Goal: Find specific page/section: Find specific page/section

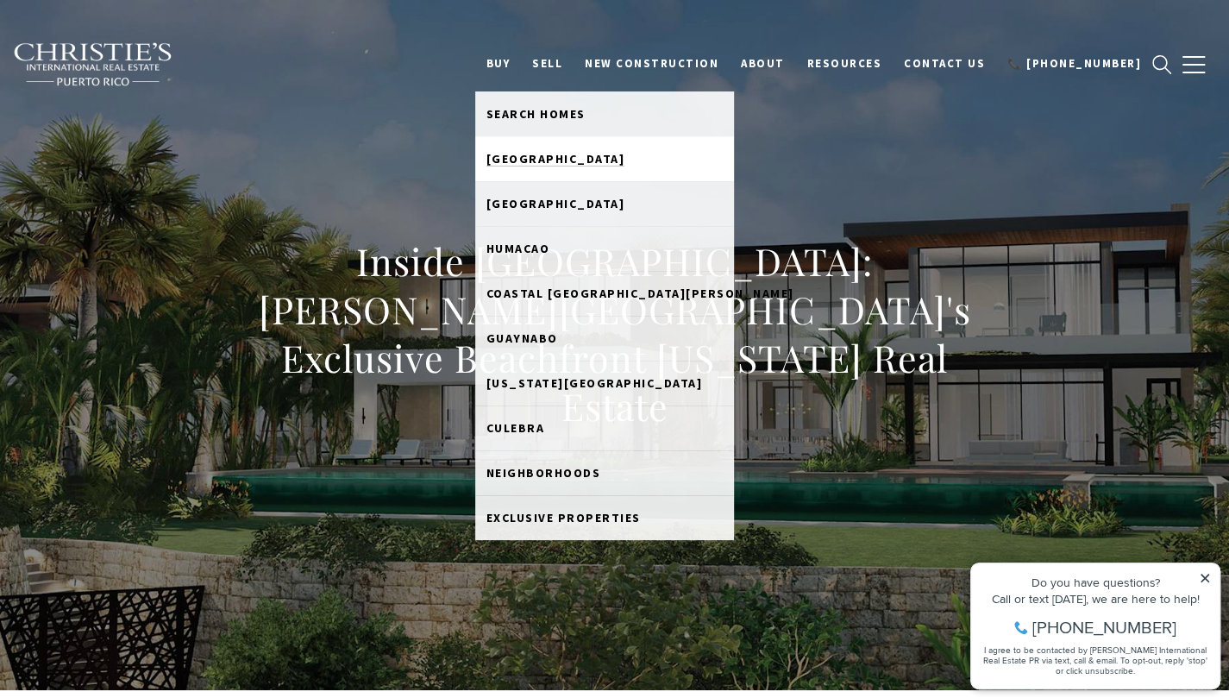
click at [607, 158] on span "[GEOGRAPHIC_DATA]" at bounding box center [555, 159] width 139 height 16
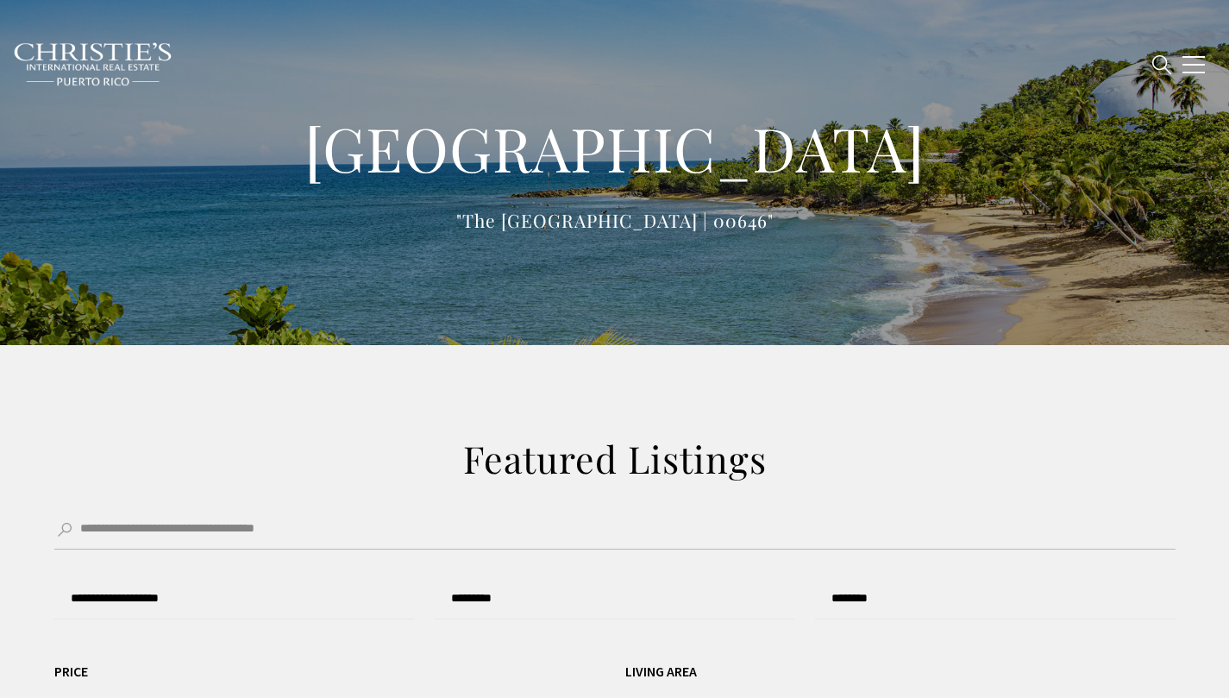
type input "**********"
type input "*********"
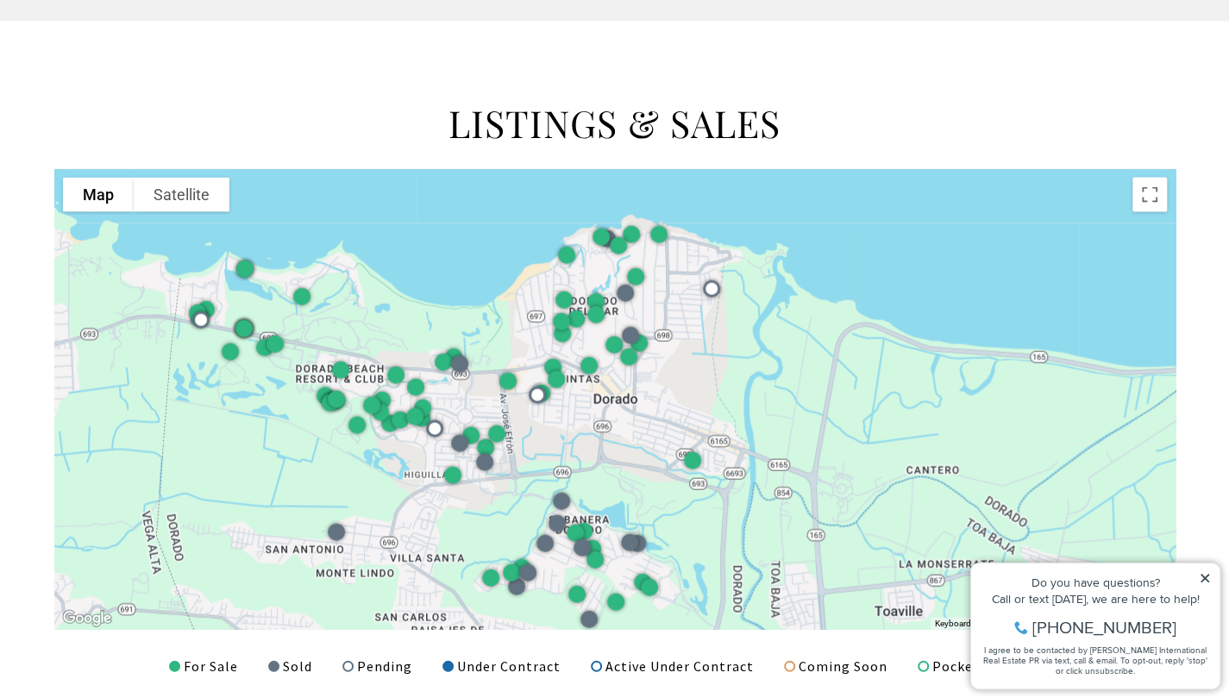
scroll to position [2093, 0]
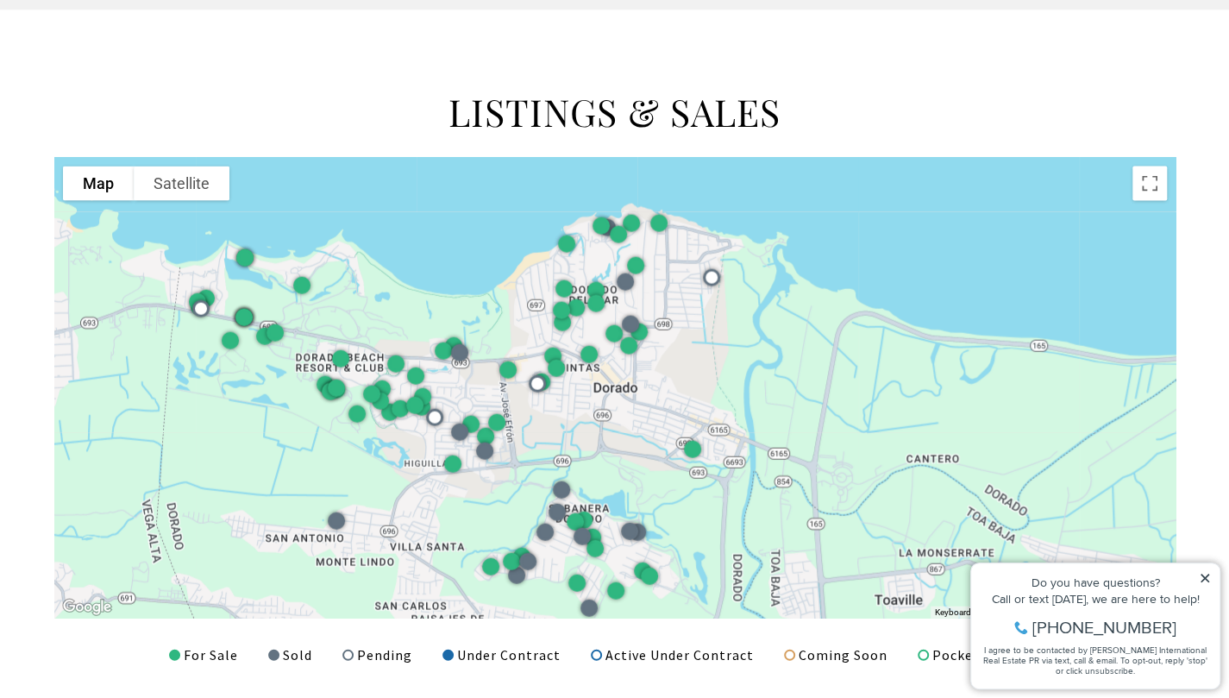
drag, startPoint x: 1233, startPoint y: 20, endPoint x: 1240, endPoint y: 341, distance: 320.9
click at [1228, 341] on html "Skip to main content Enable accessibility for low vision Open the accessibility…" at bounding box center [614, 92] width 1229 height 4370
click at [1208, 576] on icon at bounding box center [1205, 578] width 12 height 12
click at [1202, 575] on icon at bounding box center [1205, 578] width 12 height 12
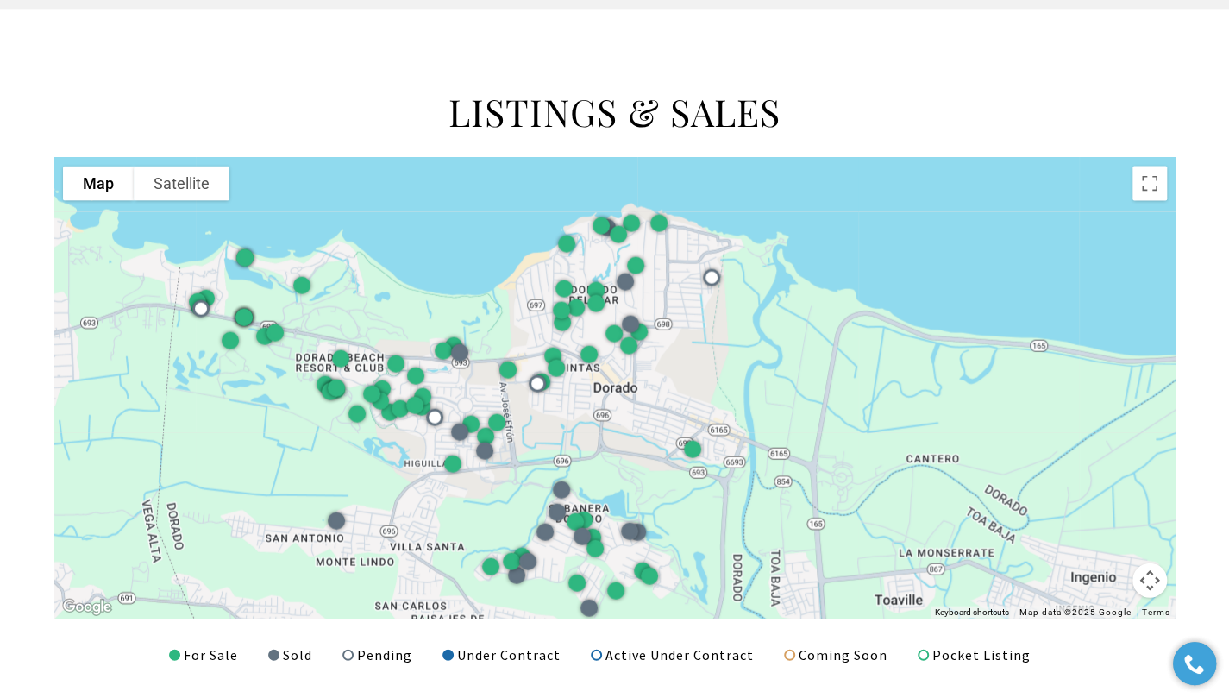
click at [1145, 576] on button "Map camera controls" at bounding box center [1150, 580] width 35 height 35
click at [1102, 486] on button "Zoom in" at bounding box center [1106, 494] width 35 height 35
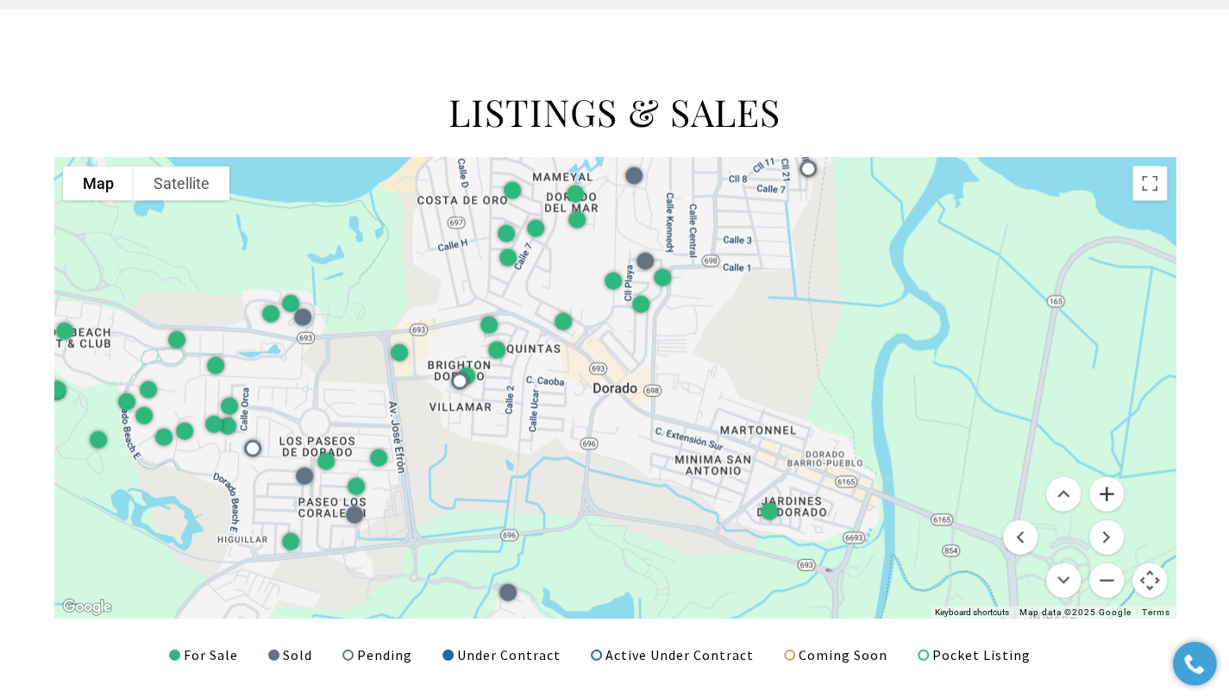
click at [1106, 486] on button "Zoom in" at bounding box center [1106, 494] width 35 height 35
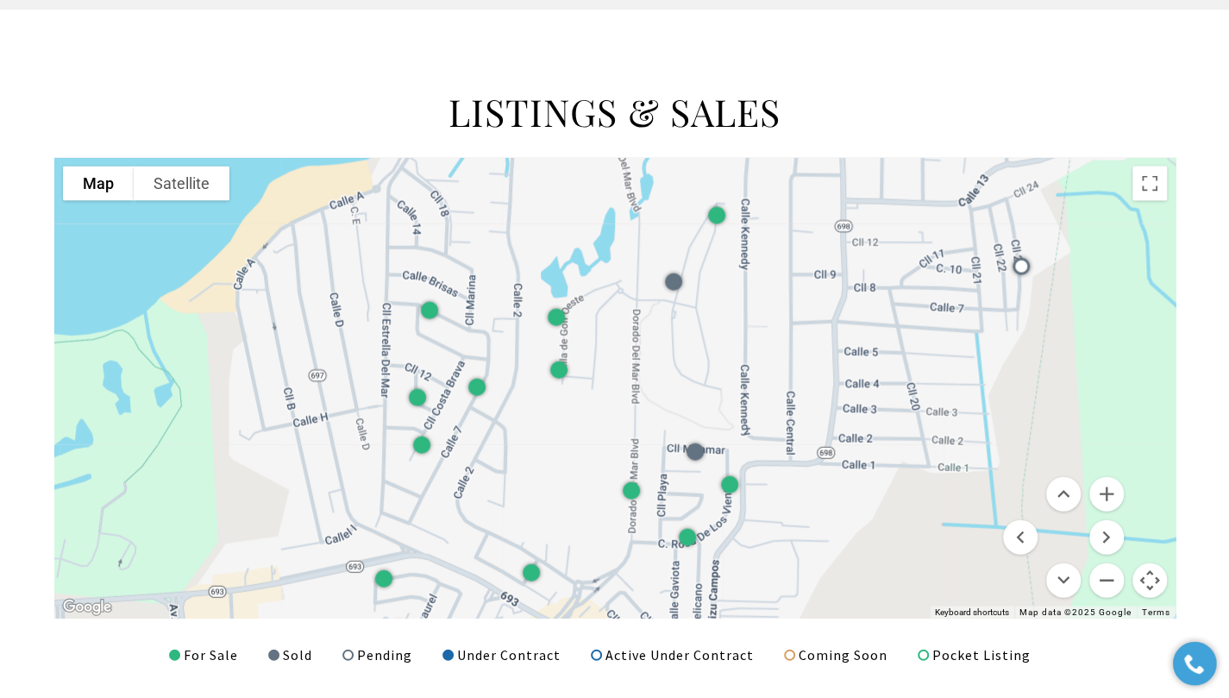
drag, startPoint x: 900, startPoint y: 284, endPoint x: 922, endPoint y: 608, distance: 325.0
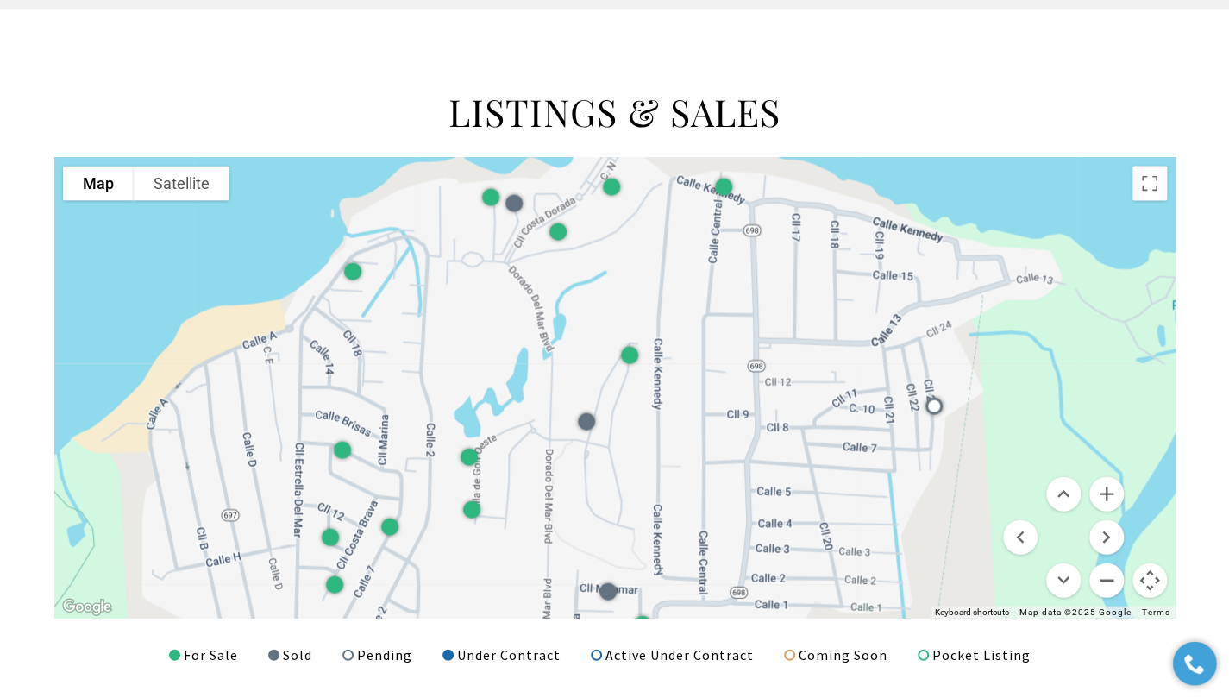
drag, startPoint x: 1106, startPoint y: 310, endPoint x: 1035, endPoint y: 444, distance: 152.0
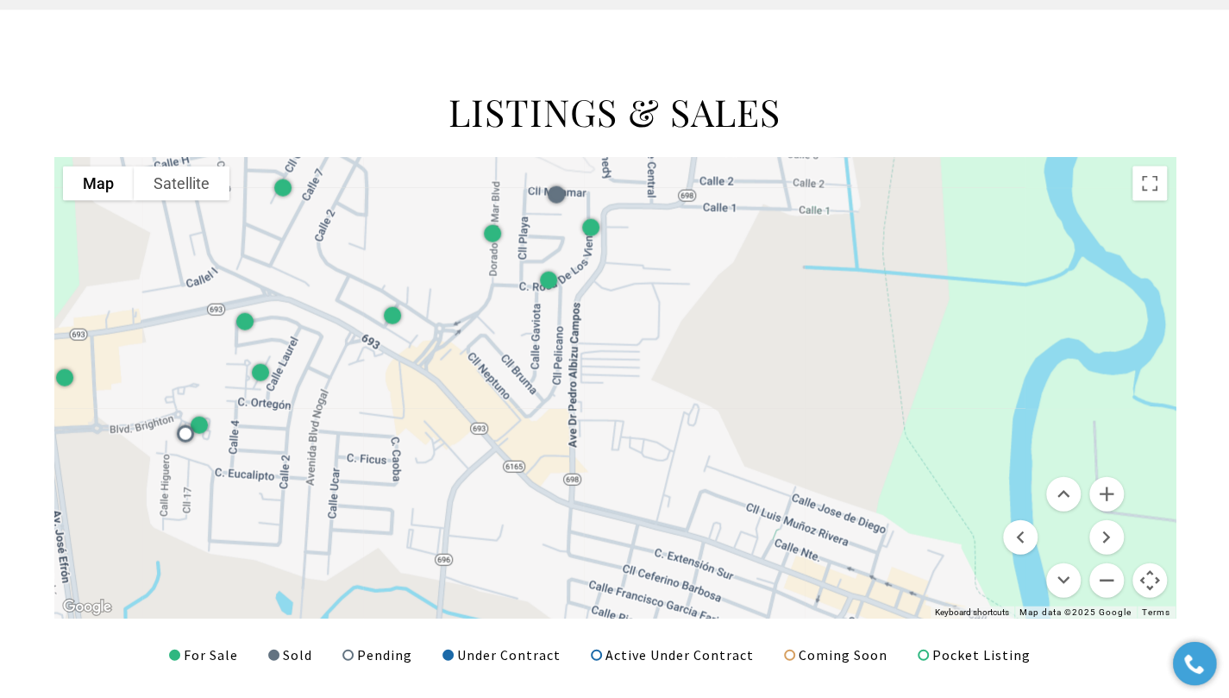
drag, startPoint x: 759, startPoint y: 461, endPoint x: 704, endPoint y: 44, distance: 420.2
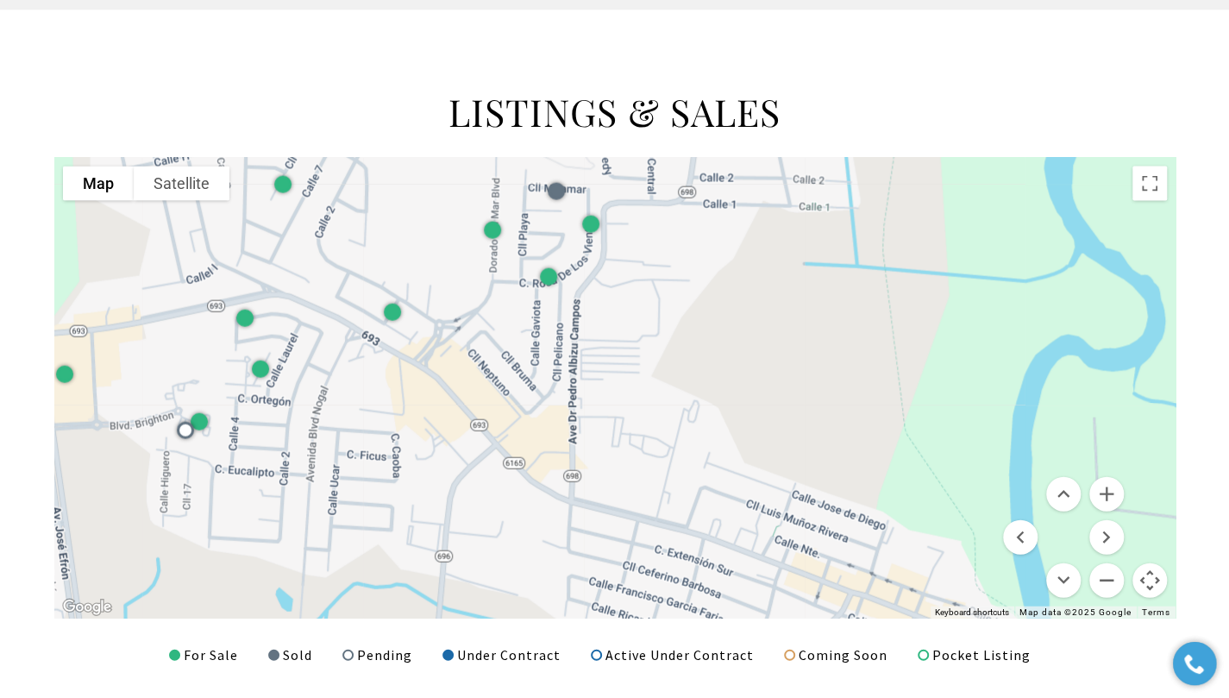
drag, startPoint x: 704, startPoint y: 44, endPoint x: 958, endPoint y: 470, distance: 496.3
click at [958, 470] on div at bounding box center [614, 388] width 1121 height 461
drag, startPoint x: 956, startPoint y: 465, endPoint x: 957, endPoint y: 298, distance: 167.3
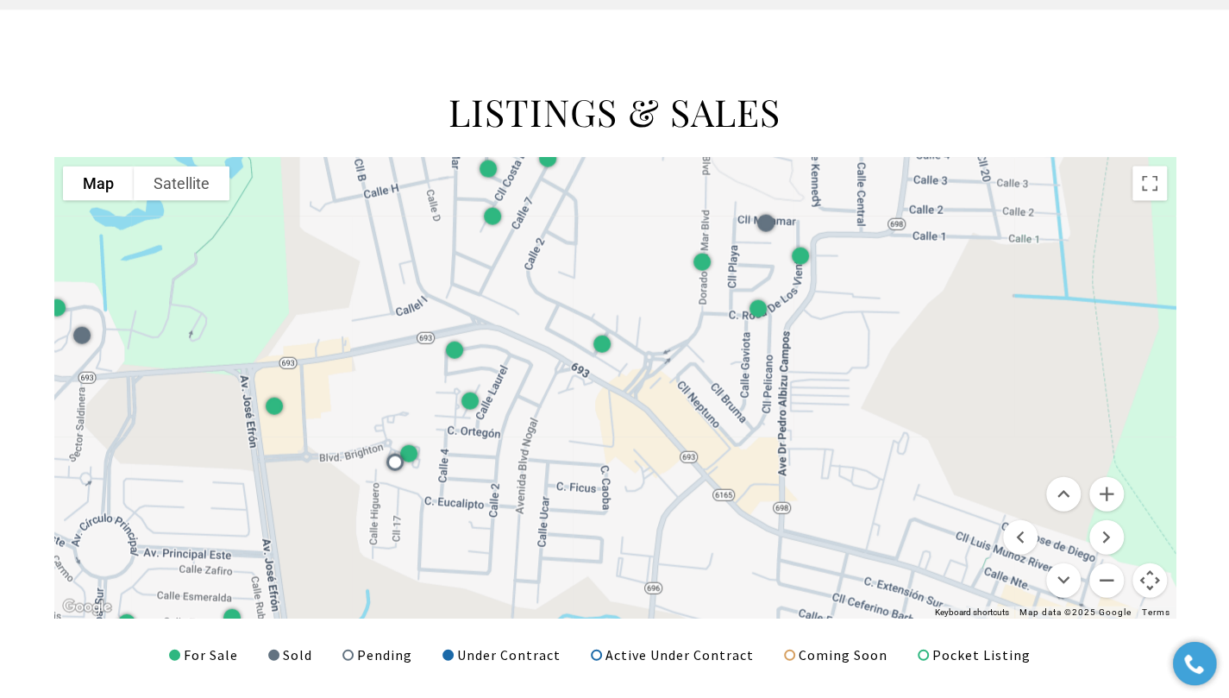
drag, startPoint x: 945, startPoint y: 415, endPoint x: 1155, endPoint y: 447, distance: 212.0
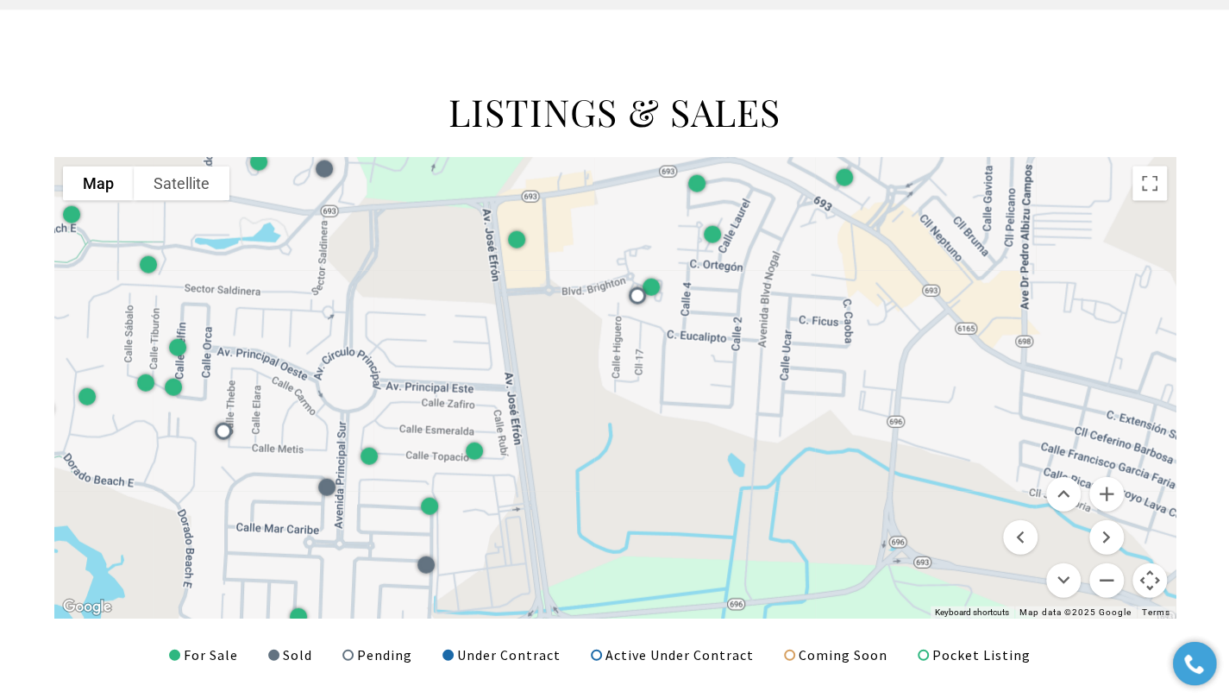
drag, startPoint x: 524, startPoint y: 322, endPoint x: 762, endPoint y: 163, distance: 286.1
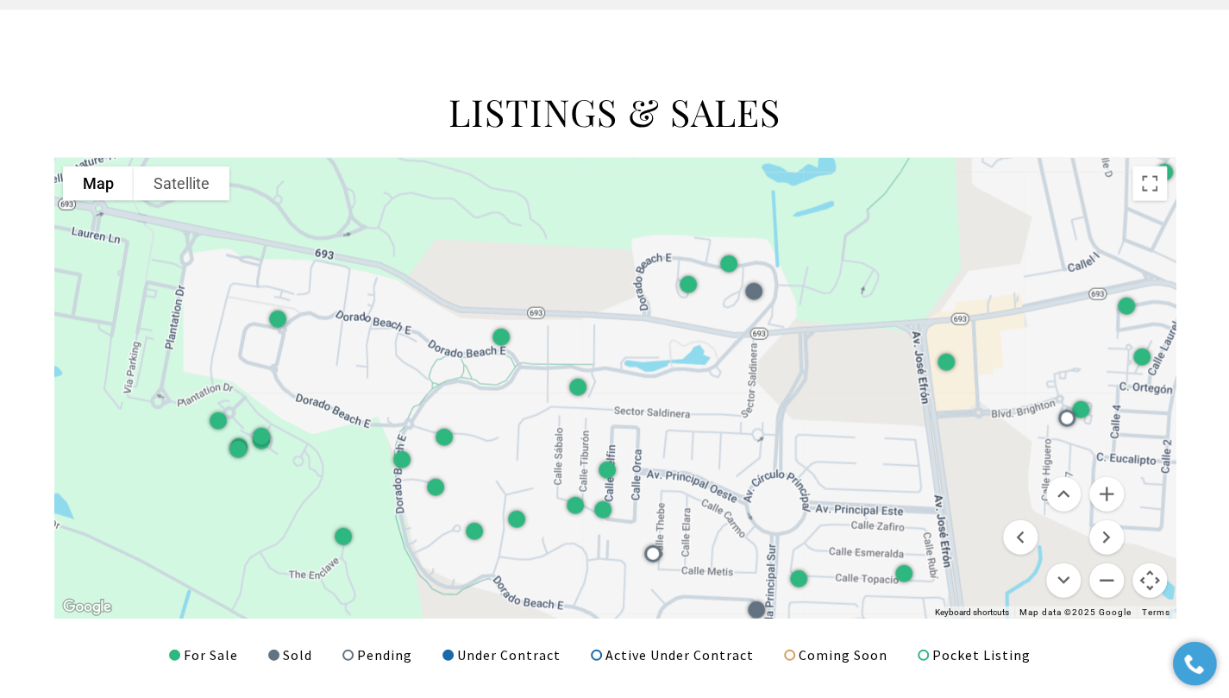
drag, startPoint x: 557, startPoint y: 499, endPoint x: 985, endPoint y: 618, distance: 444.3
drag, startPoint x: 985, startPoint y: 618, endPoint x: 633, endPoint y: 386, distance: 421.5
click at [633, 386] on div at bounding box center [614, 388] width 1121 height 461
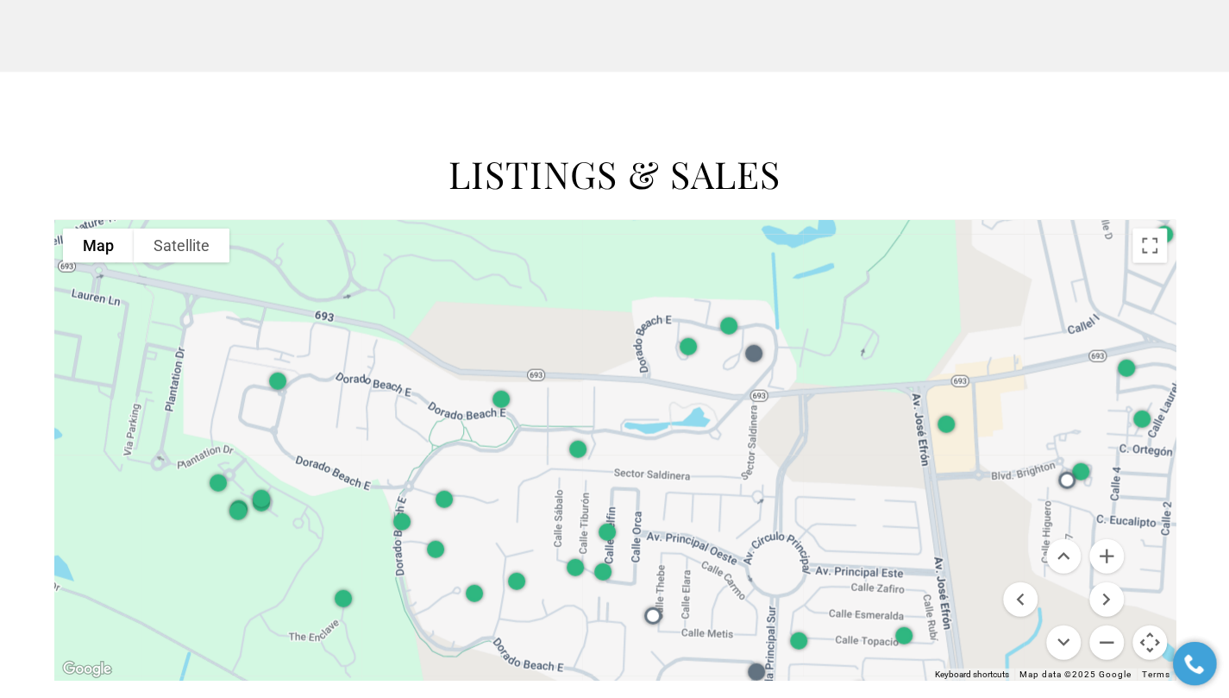
scroll to position [2034, 0]
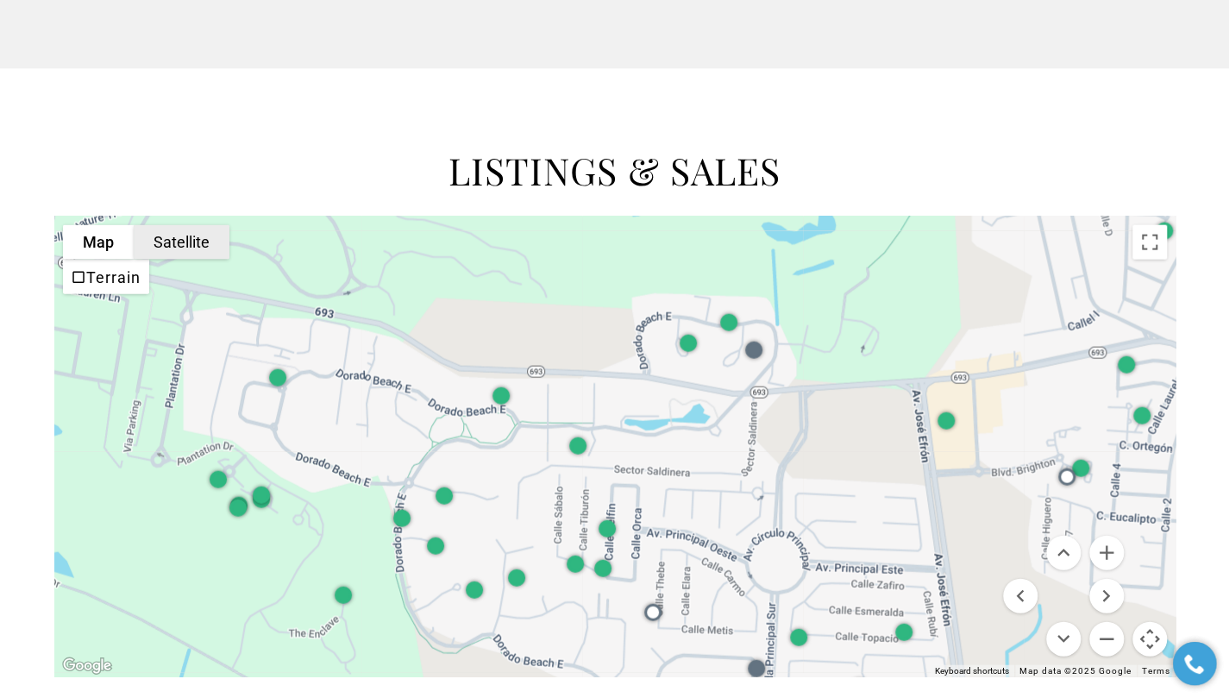
click at [195, 237] on button "Satellite" at bounding box center [182, 242] width 96 height 35
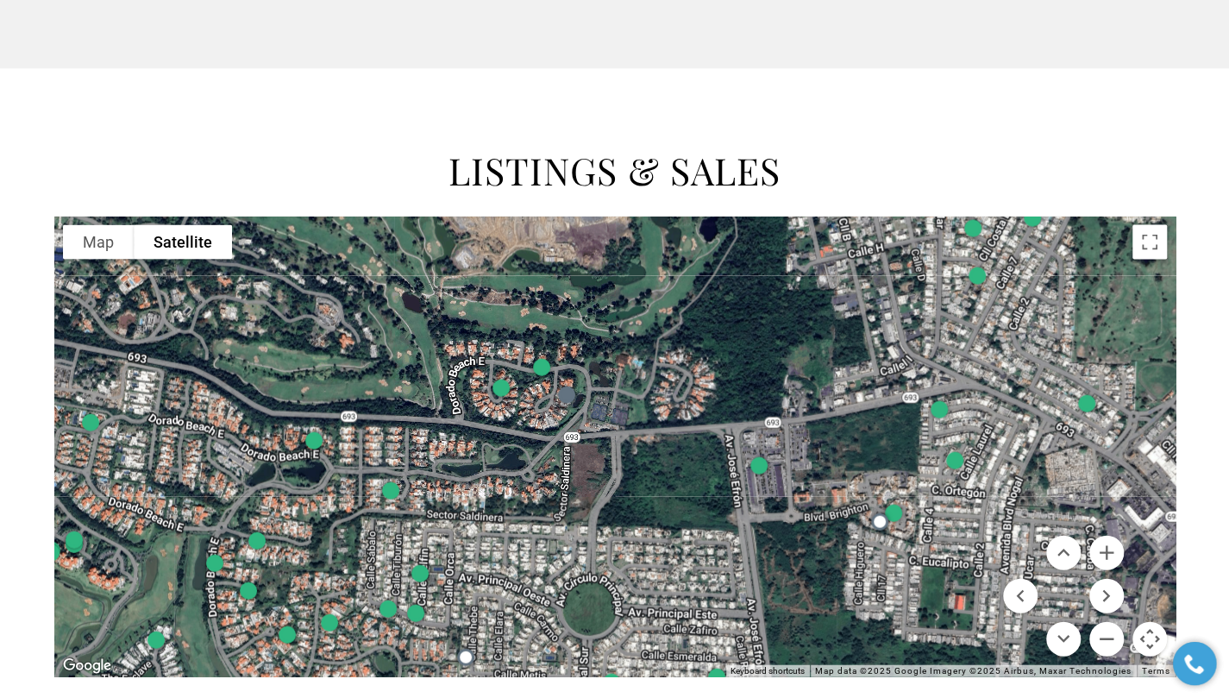
drag, startPoint x: 984, startPoint y: 315, endPoint x: 787, endPoint y: 367, distance: 203.4
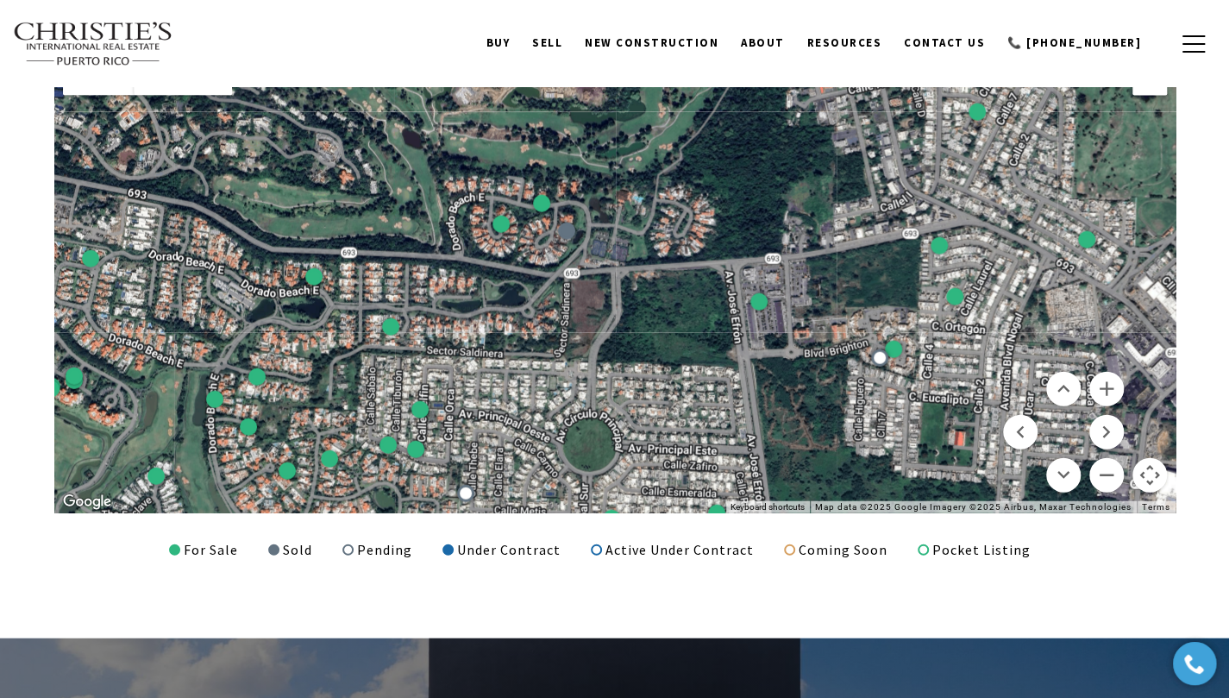
scroll to position [2201, 0]
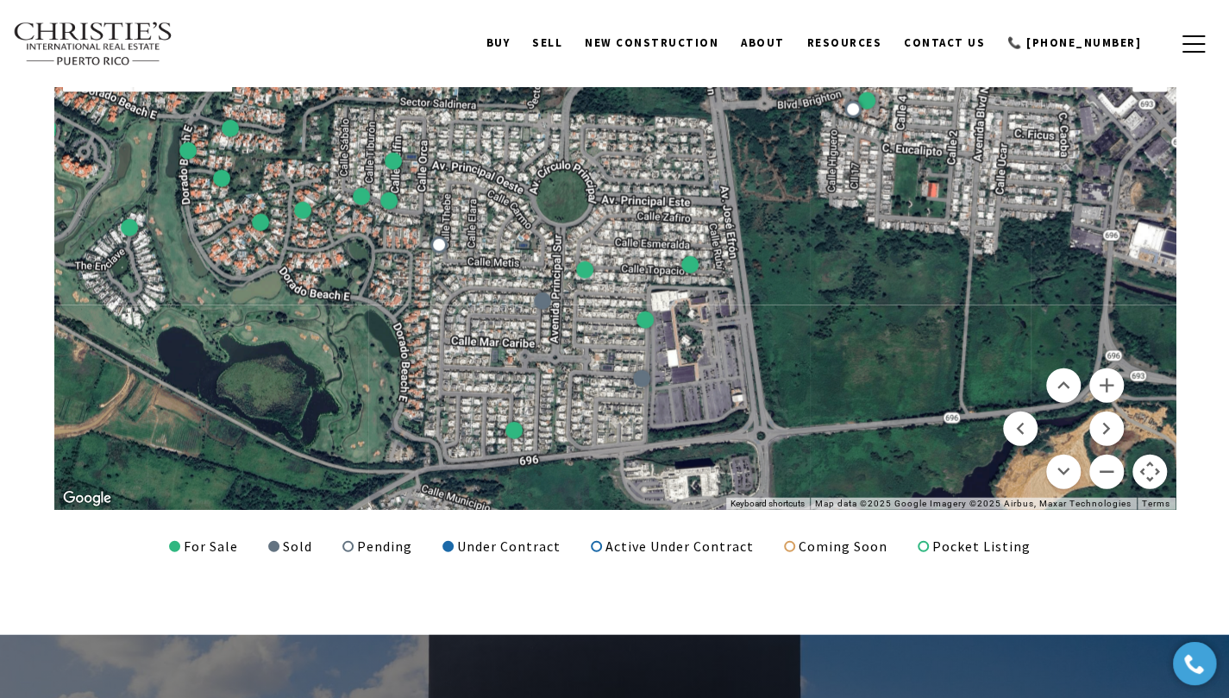
drag, startPoint x: 838, startPoint y: 455, endPoint x: 808, endPoint y: 204, distance: 251.9
click at [808, 204] on div at bounding box center [614, 279] width 1121 height 461
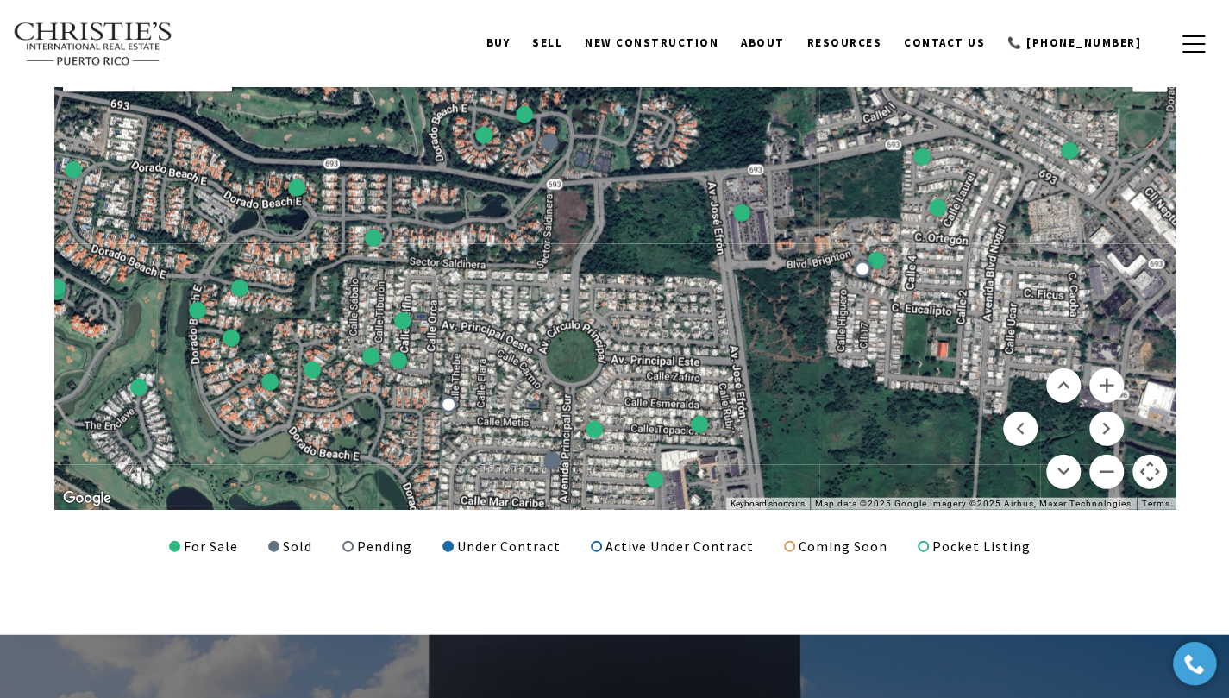
drag, startPoint x: 837, startPoint y: 310, endPoint x: 845, endPoint y: 467, distance: 158.1
click at [845, 467] on div at bounding box center [614, 279] width 1121 height 461
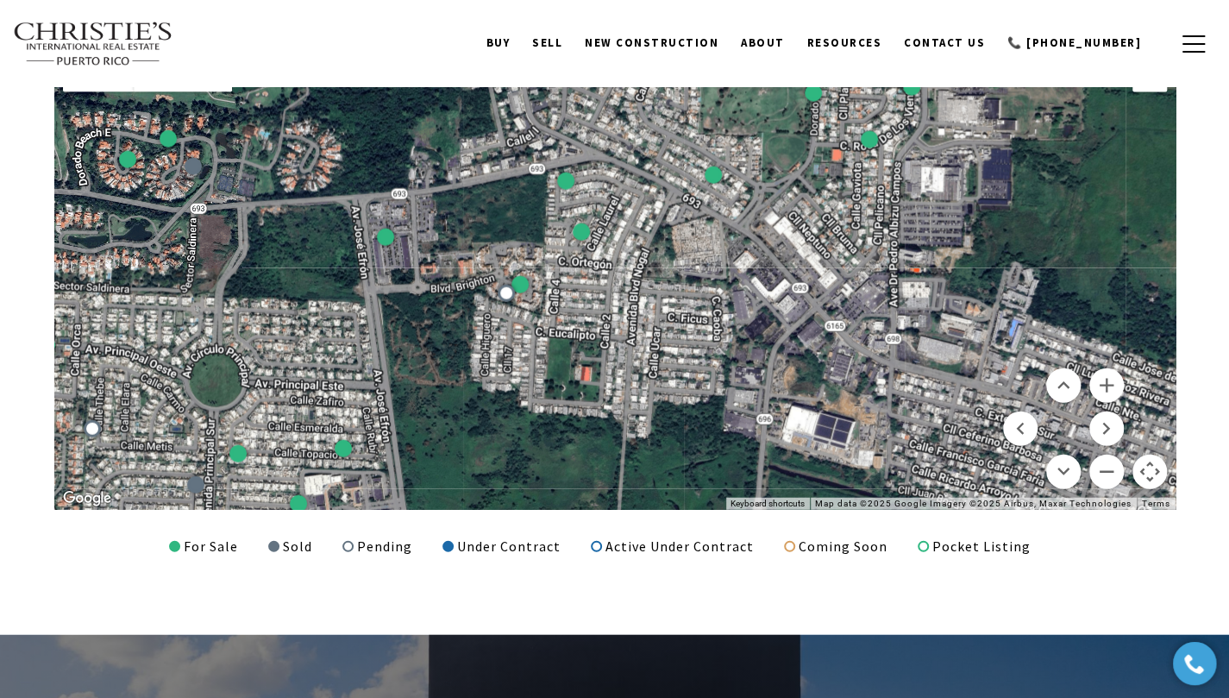
drag, startPoint x: 891, startPoint y: 425, endPoint x: 520, endPoint y: 449, distance: 371.7
click at [520, 449] on div at bounding box center [614, 279] width 1121 height 461
click at [1102, 470] on button "Zoom out" at bounding box center [1106, 472] width 35 height 35
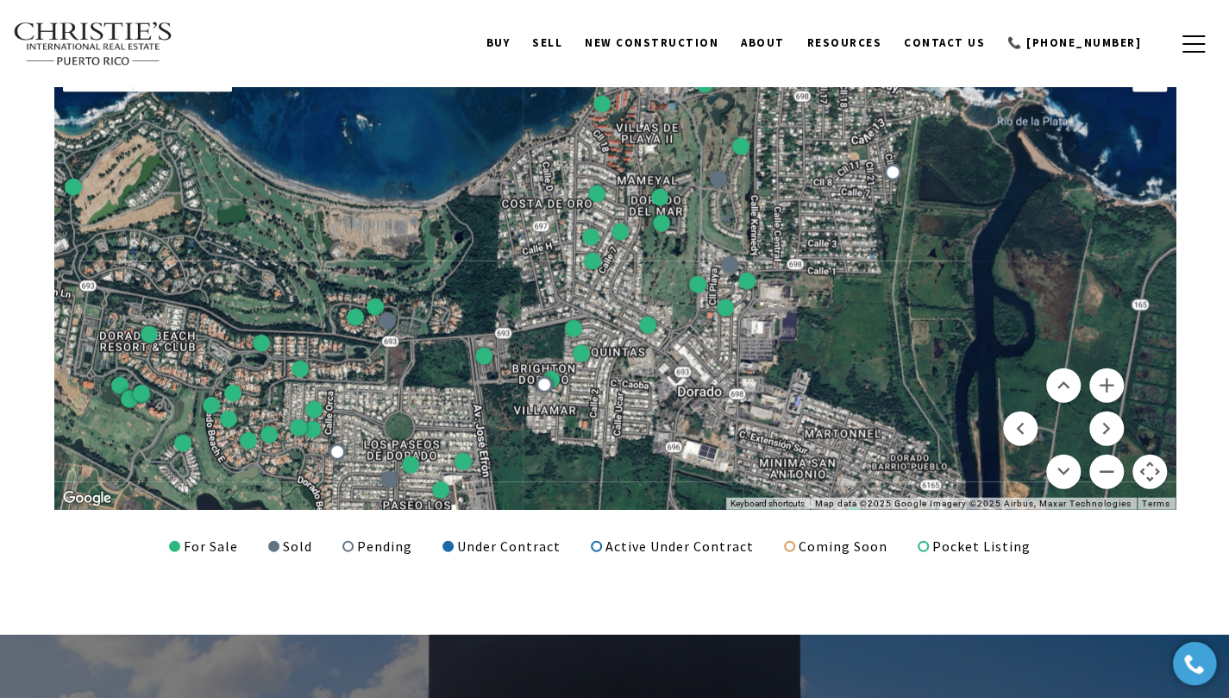
drag, startPoint x: 942, startPoint y: 241, endPoint x: 925, endPoint y: 348, distance: 108.2
click at [925, 348] on div at bounding box center [614, 279] width 1121 height 461
